Goal: Find specific page/section: Find specific page/section

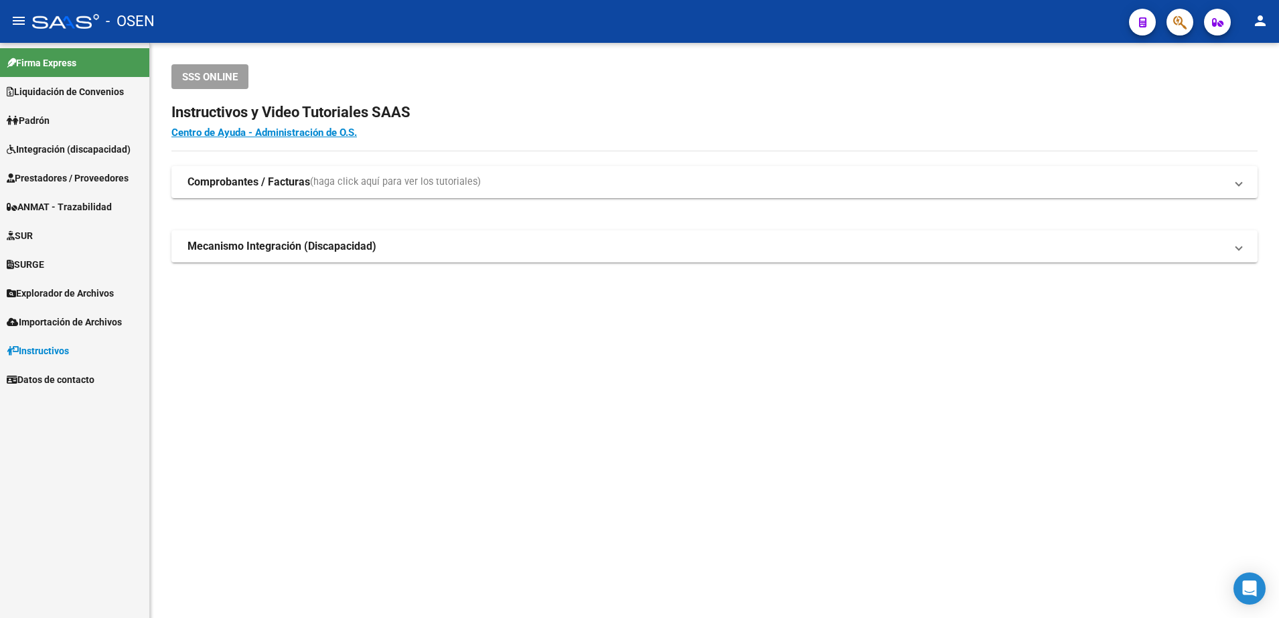
click at [94, 153] on span "Integración (discapacidad)" at bounding box center [69, 149] width 124 height 15
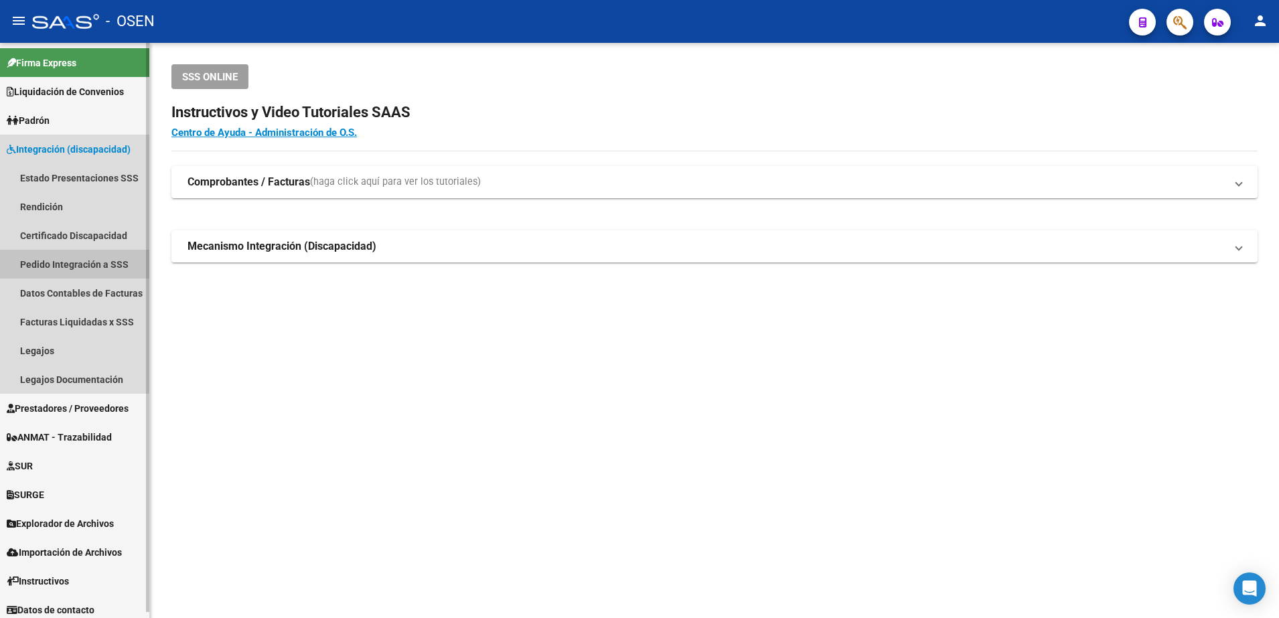
click at [69, 260] on link "Pedido Integración a SSS" at bounding box center [74, 264] width 149 height 29
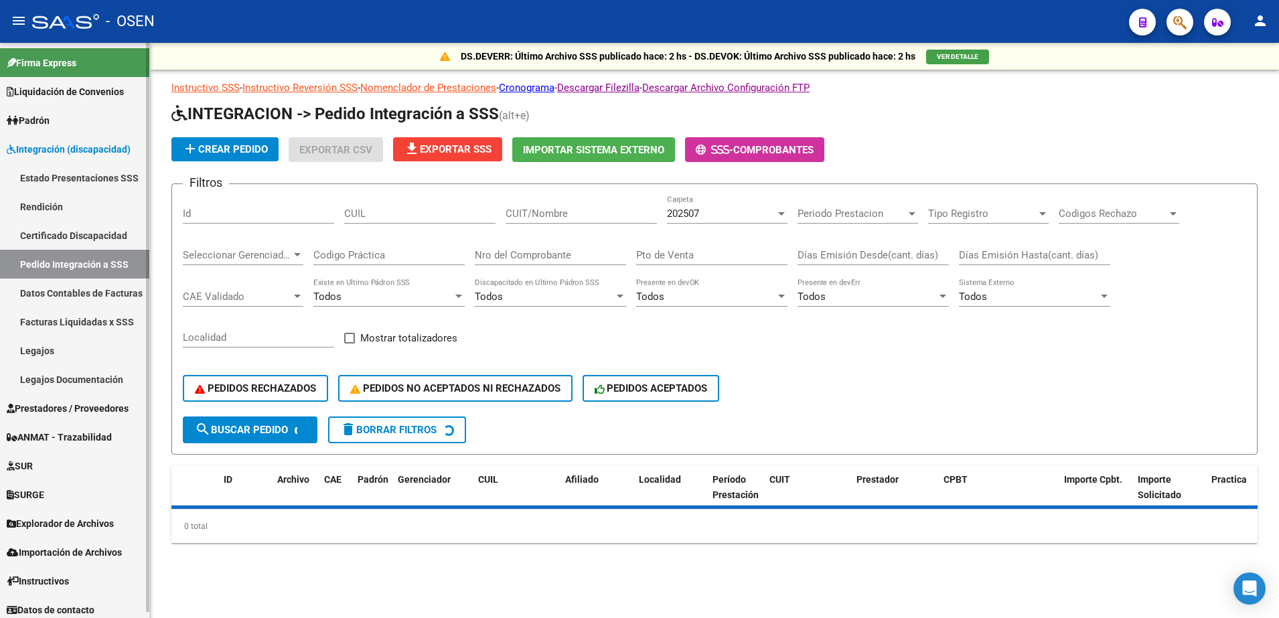
click at [68, 552] on span "Importación de Archivos" at bounding box center [64, 552] width 115 height 15
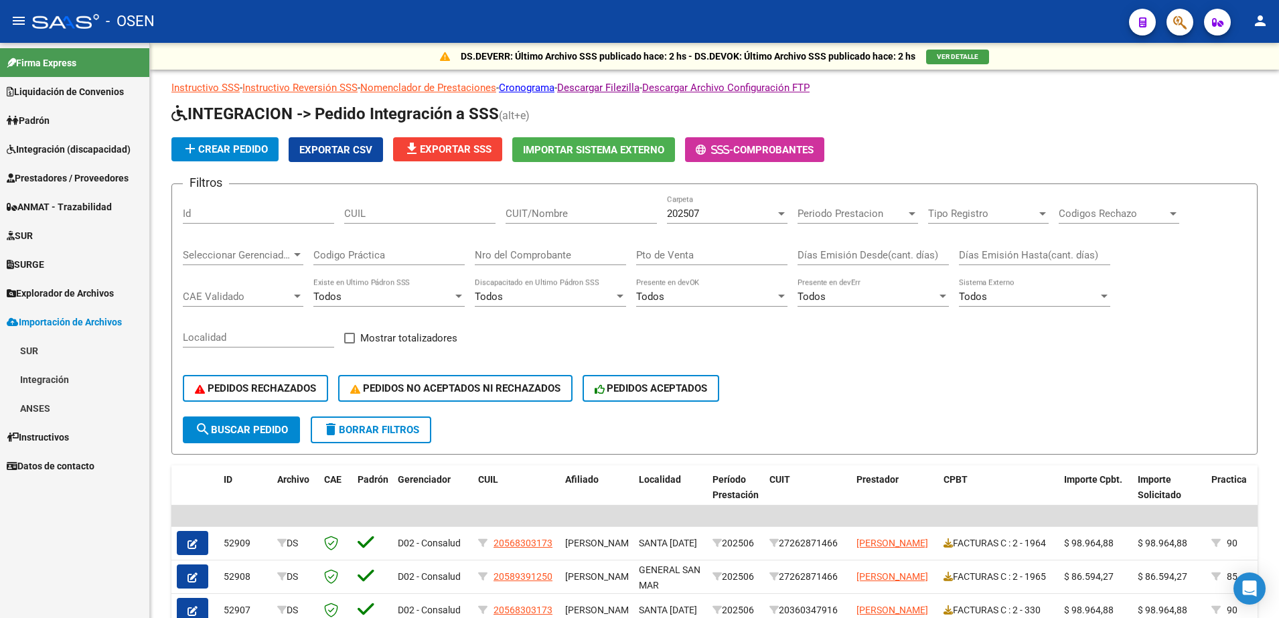
click at [70, 385] on link "Integración" at bounding box center [74, 379] width 149 height 29
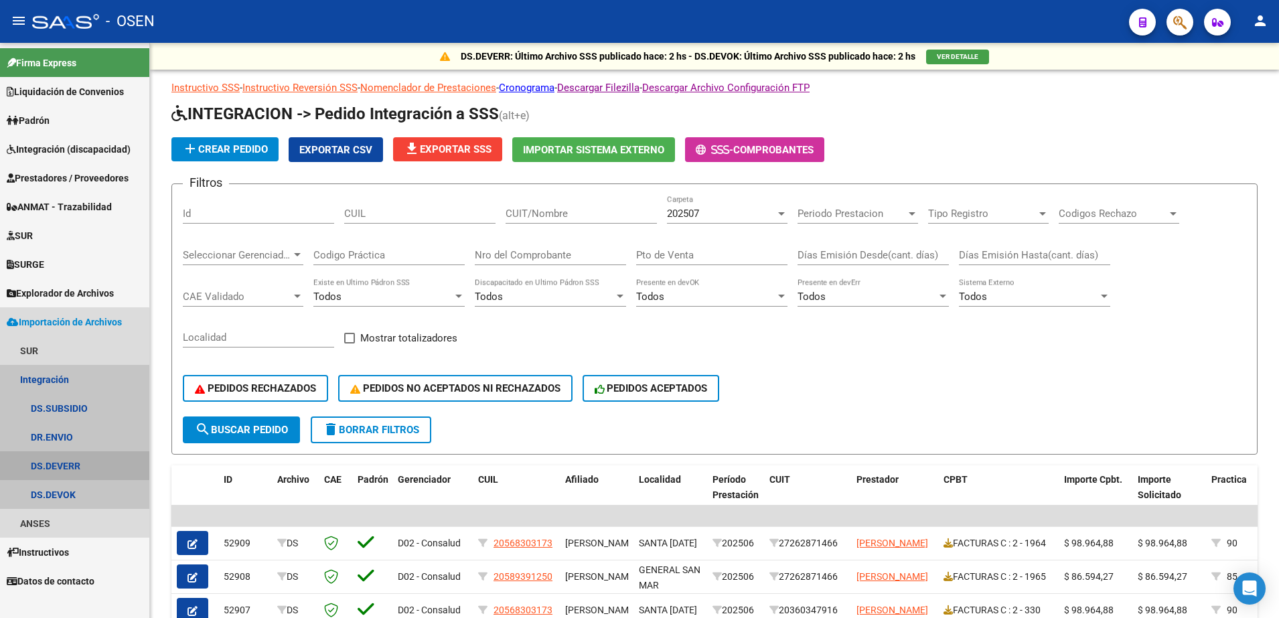
click at [73, 463] on link "DS.DEVERR" at bounding box center [74, 465] width 149 height 29
